Goal: Find specific page/section: Find specific page/section

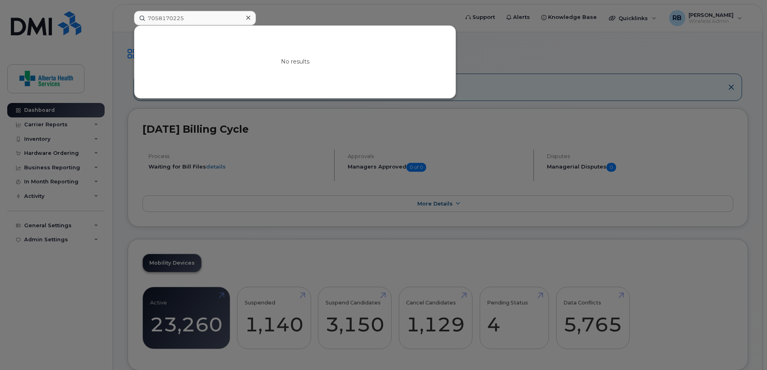
scroll to position [40, 0]
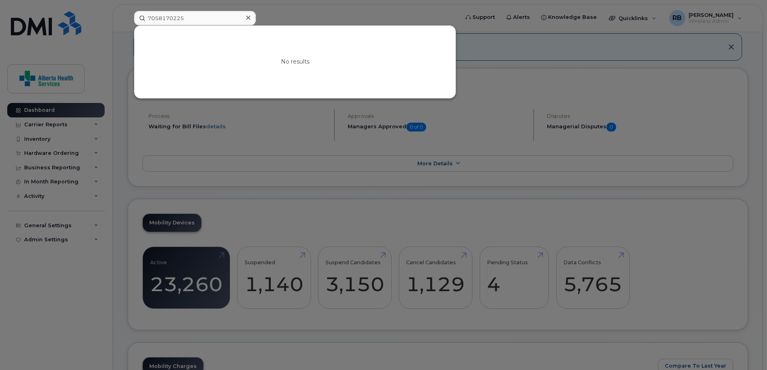
drag, startPoint x: 169, startPoint y: 8, endPoint x: 17, endPoint y: -3, distance: 152.8
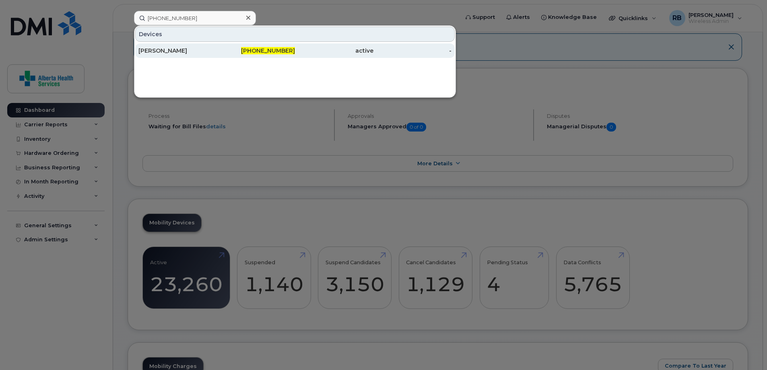
type input "[PHONE_NUMBER]"
click at [295, 55] on div "[PHONE_NUMBER]" at bounding box center [334, 50] width 78 height 14
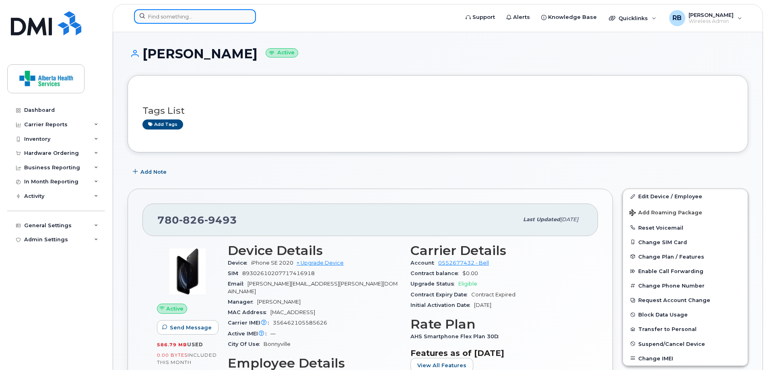
click at [197, 19] on input at bounding box center [195, 16] width 122 height 14
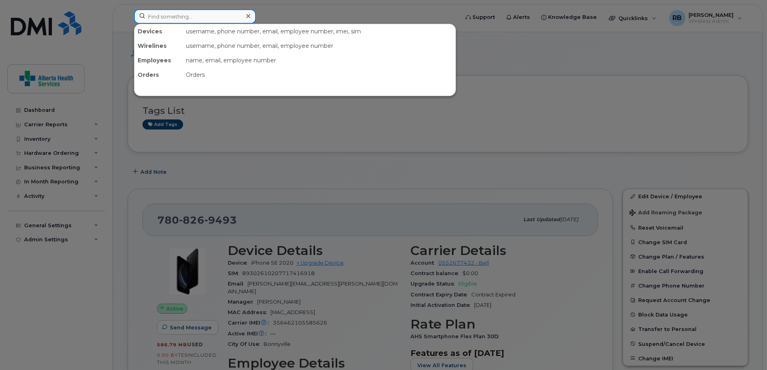
paste input "780-394-3248"
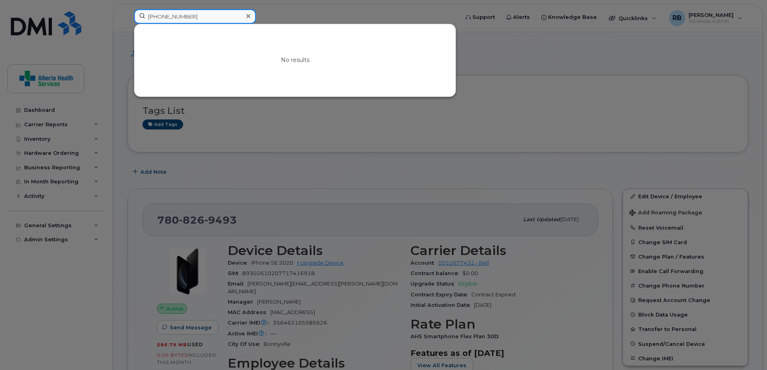
type input "780-394-3248"
